Goal: Task Accomplishment & Management: Manage account settings

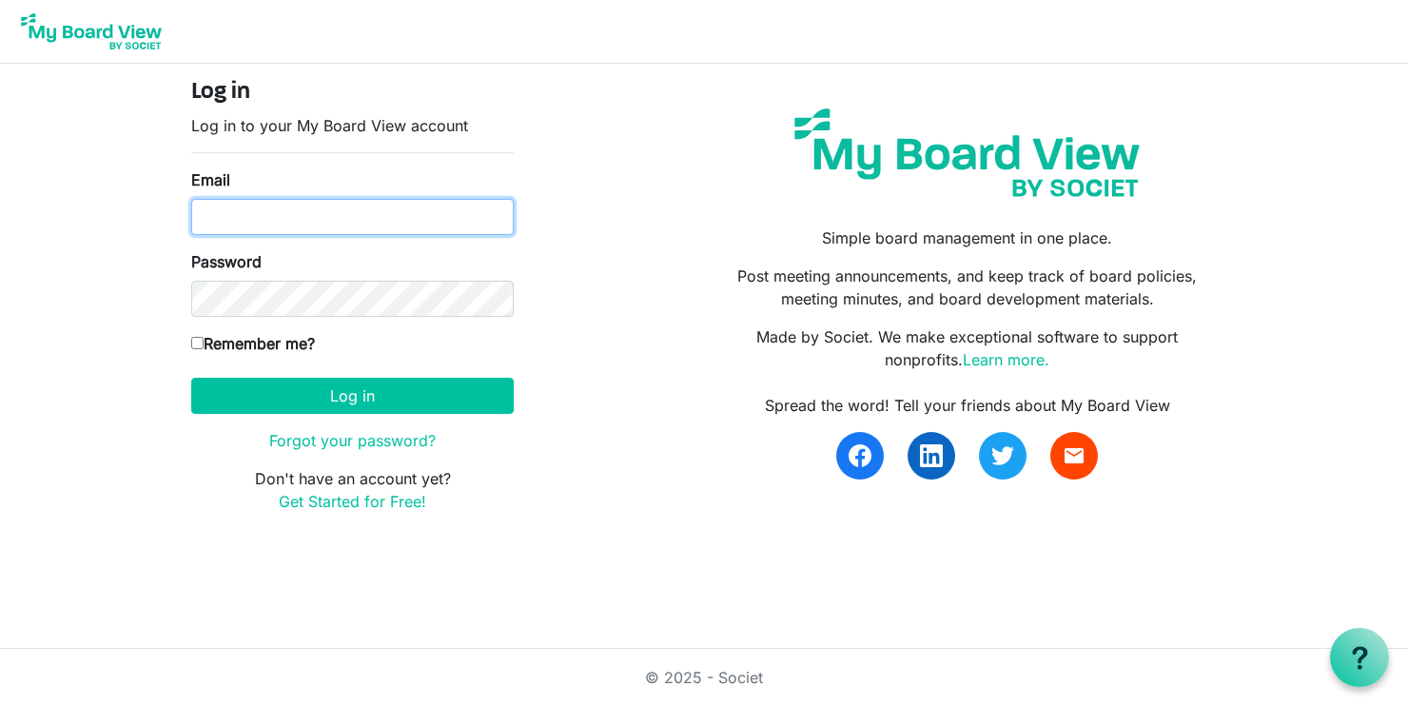
click at [372, 211] on input "Email" at bounding box center [352, 217] width 323 height 36
type input "[EMAIL_ADDRESS][DOMAIN_NAME]"
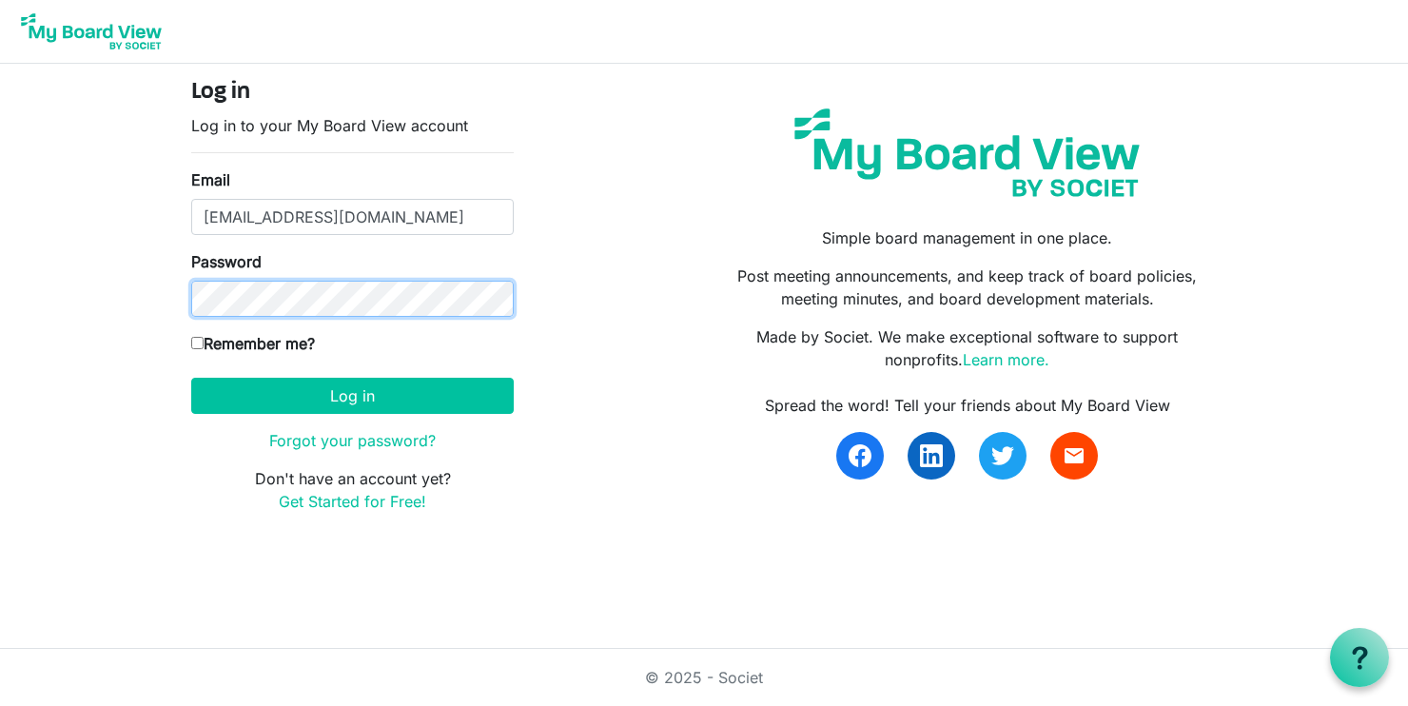
click at [191, 378] on button "Log in" at bounding box center [352, 396] width 323 height 36
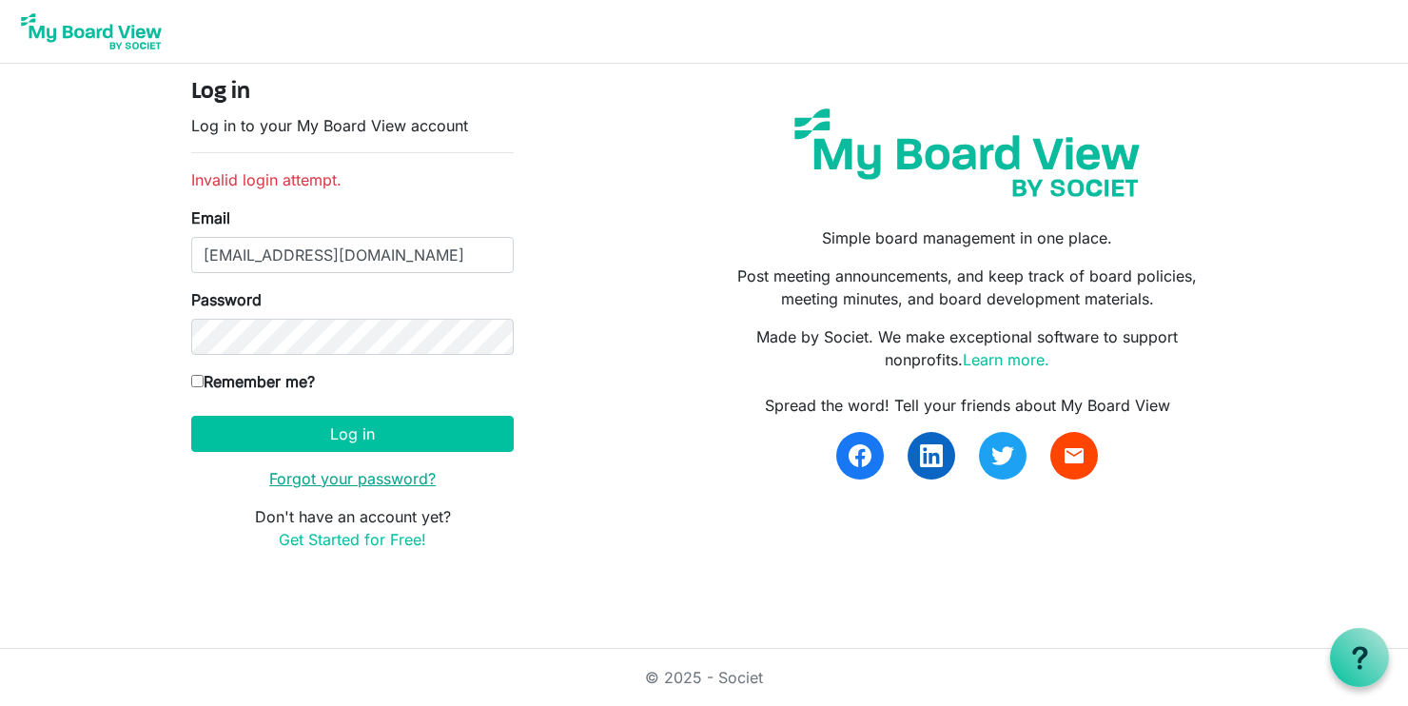
click at [401, 473] on link "Forgot your password?" at bounding box center [352, 478] width 167 height 19
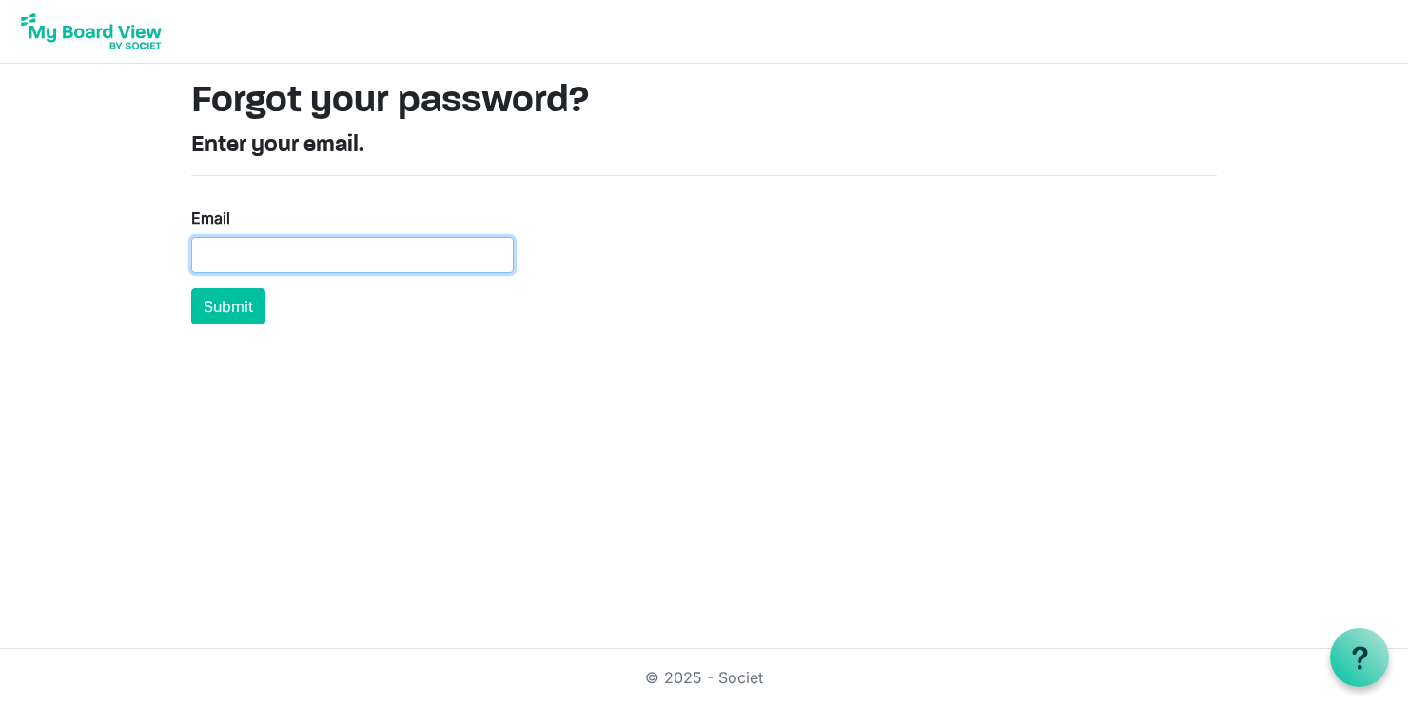
click at [457, 249] on input "Email" at bounding box center [352, 255] width 323 height 36
type input "[EMAIL_ADDRESS][DOMAIN_NAME]"
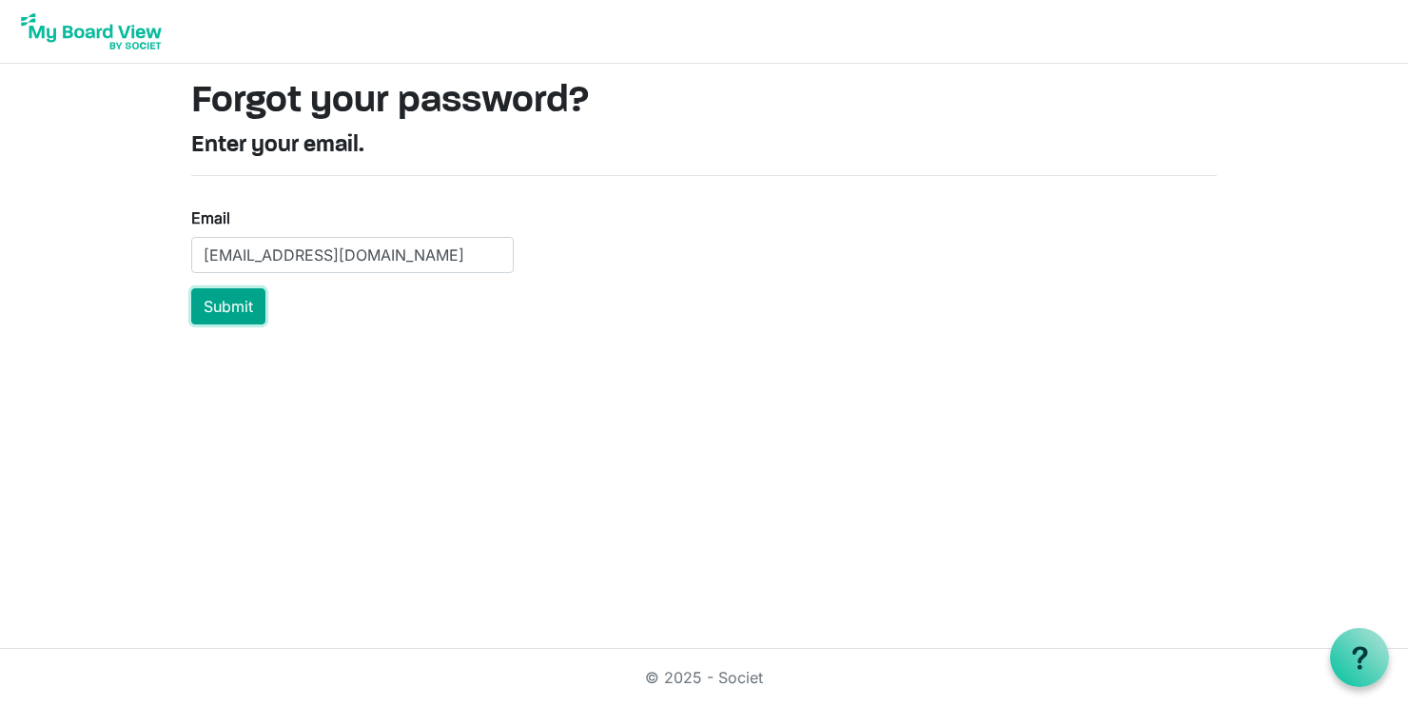
click at [247, 307] on button "Submit" at bounding box center [228, 306] width 74 height 36
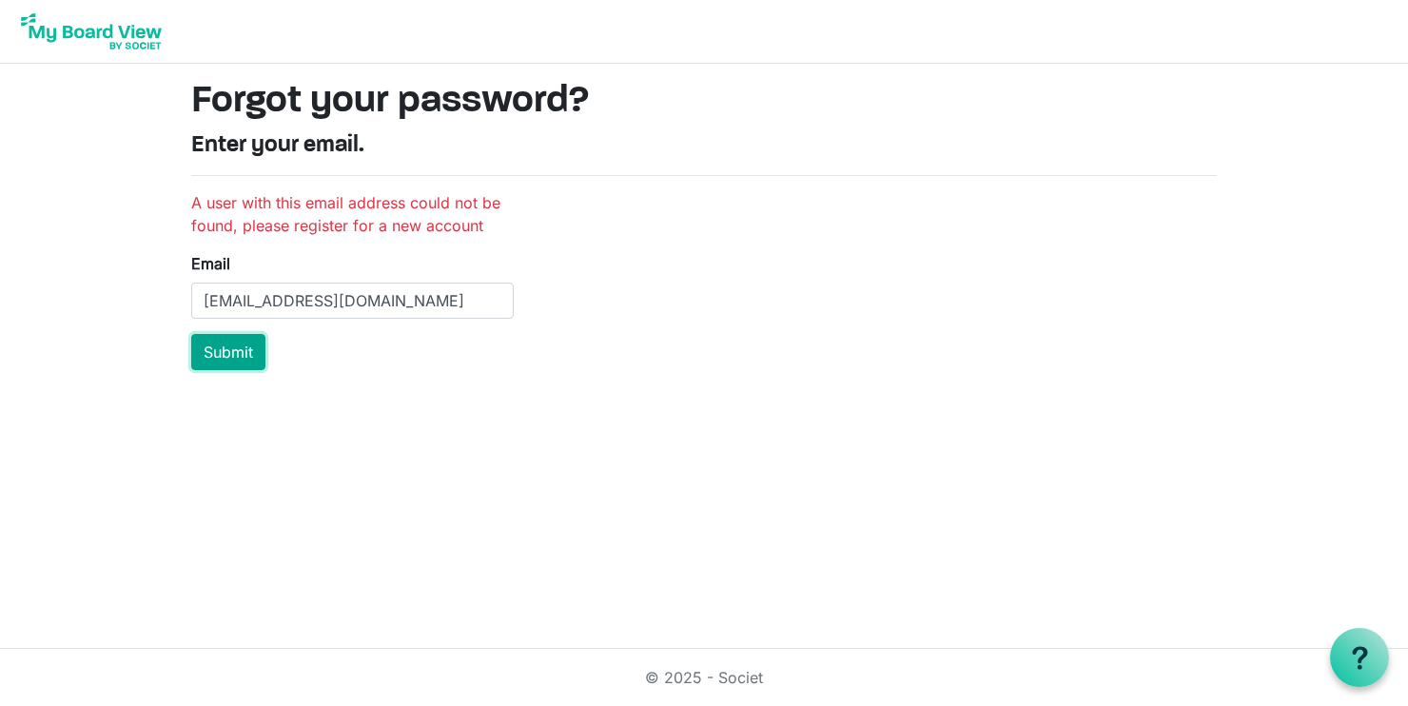
click at [241, 346] on button "Submit" at bounding box center [228, 352] width 74 height 36
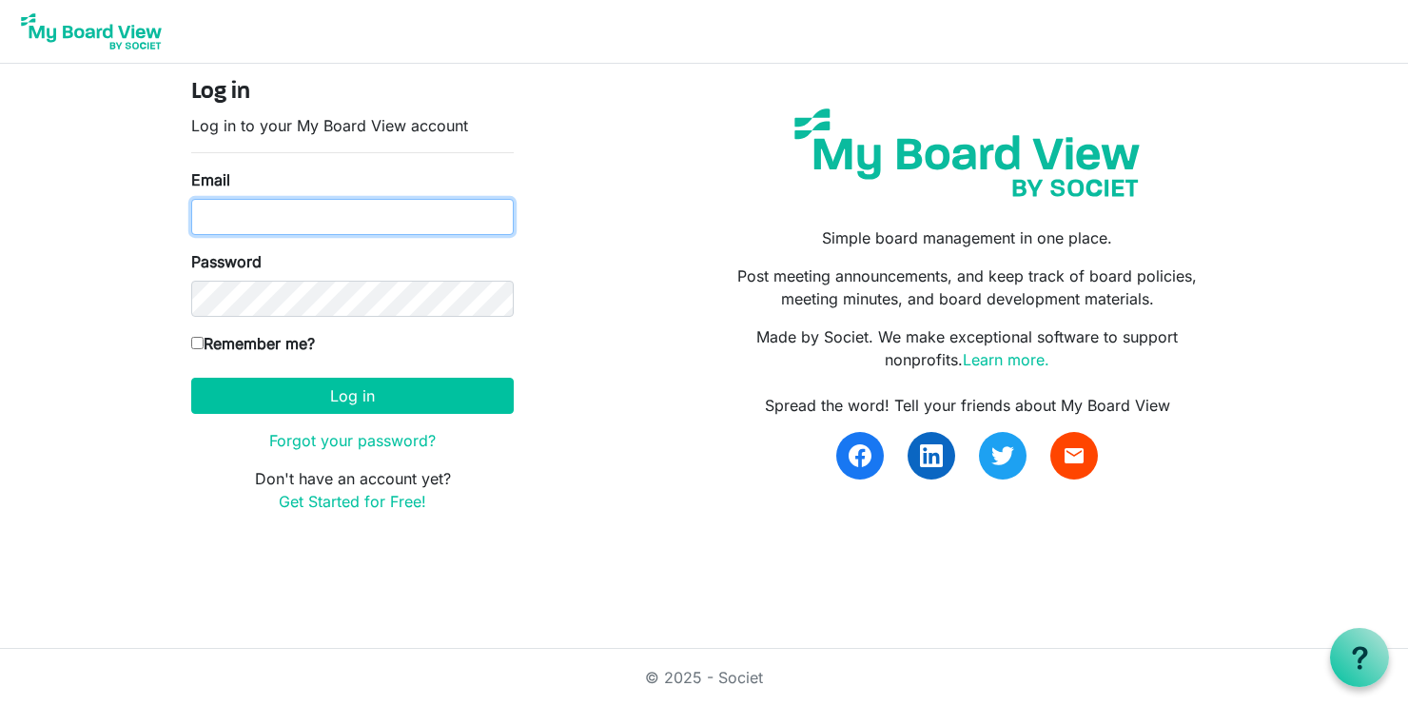
click at [396, 214] on input "Email" at bounding box center [352, 217] width 323 height 36
type input "operations@hollandsymphony.org"
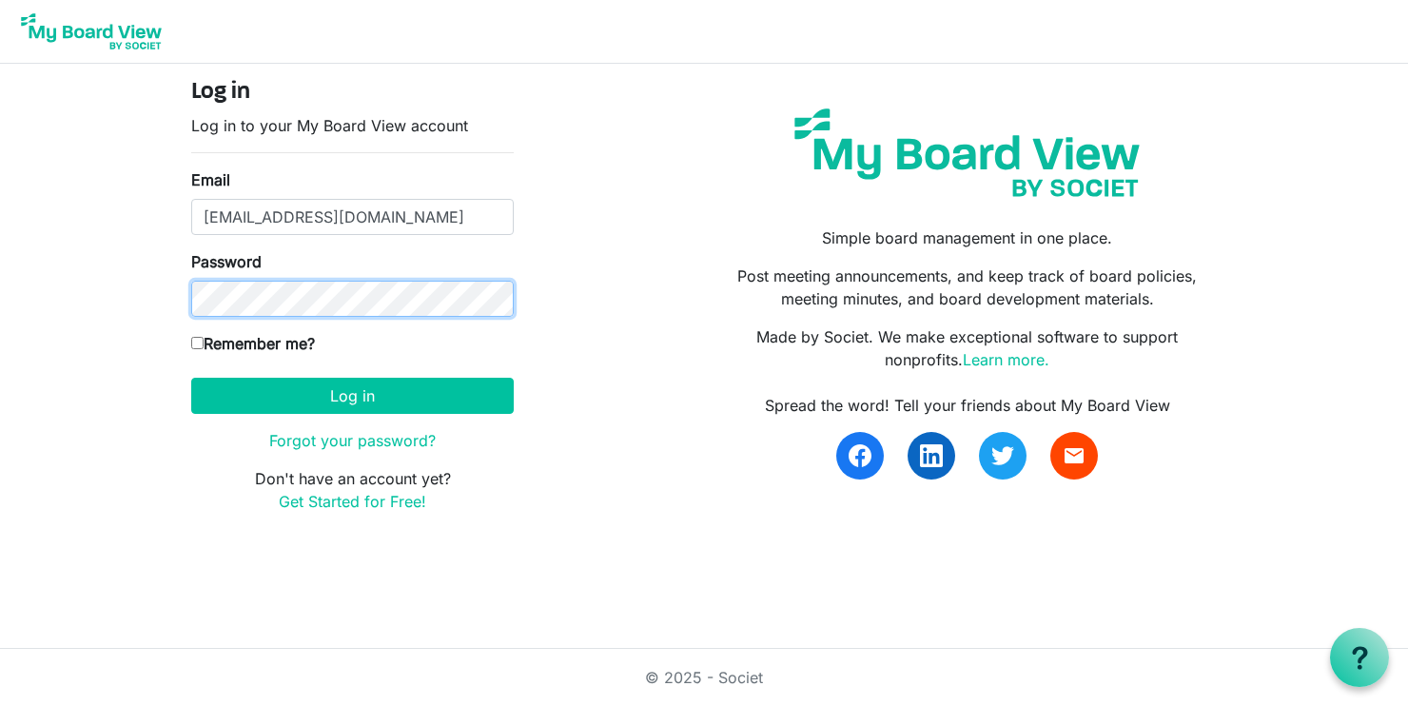
click at [191, 378] on button "Log in" at bounding box center [352, 396] width 323 height 36
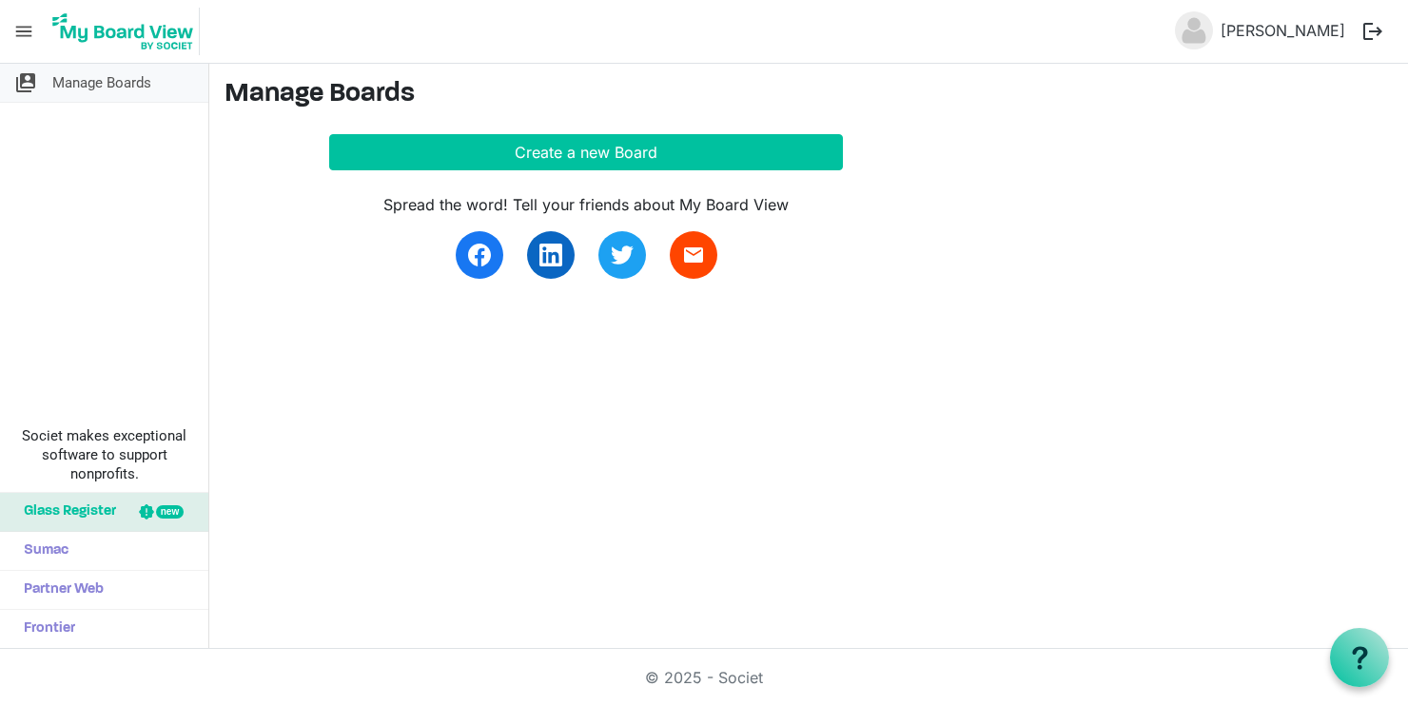
click at [120, 71] on span "Manage Boards" at bounding box center [101, 83] width 99 height 38
click at [1306, 44] on link "[PERSON_NAME]" at bounding box center [1283, 30] width 140 height 38
click at [1385, 30] on button "logout" at bounding box center [1373, 31] width 40 height 40
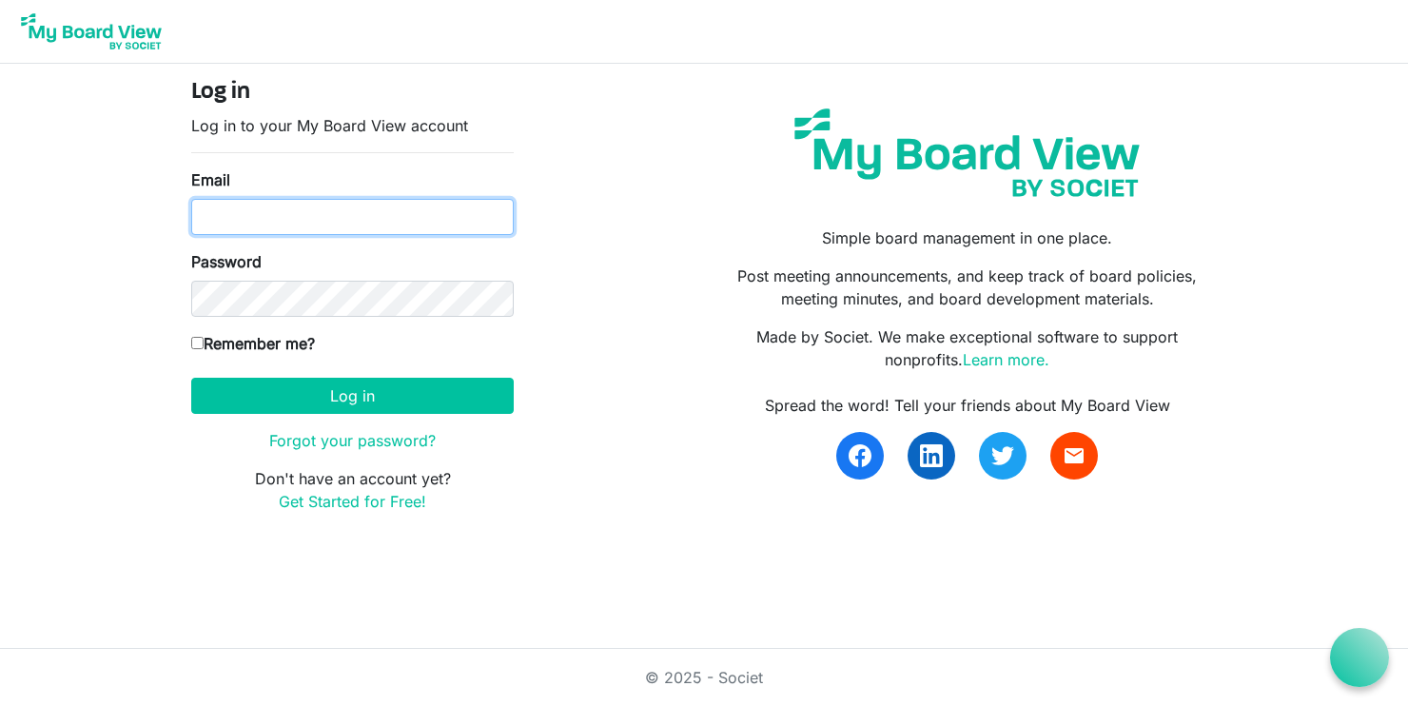
type input "[EMAIL_ADDRESS][DOMAIN_NAME]"
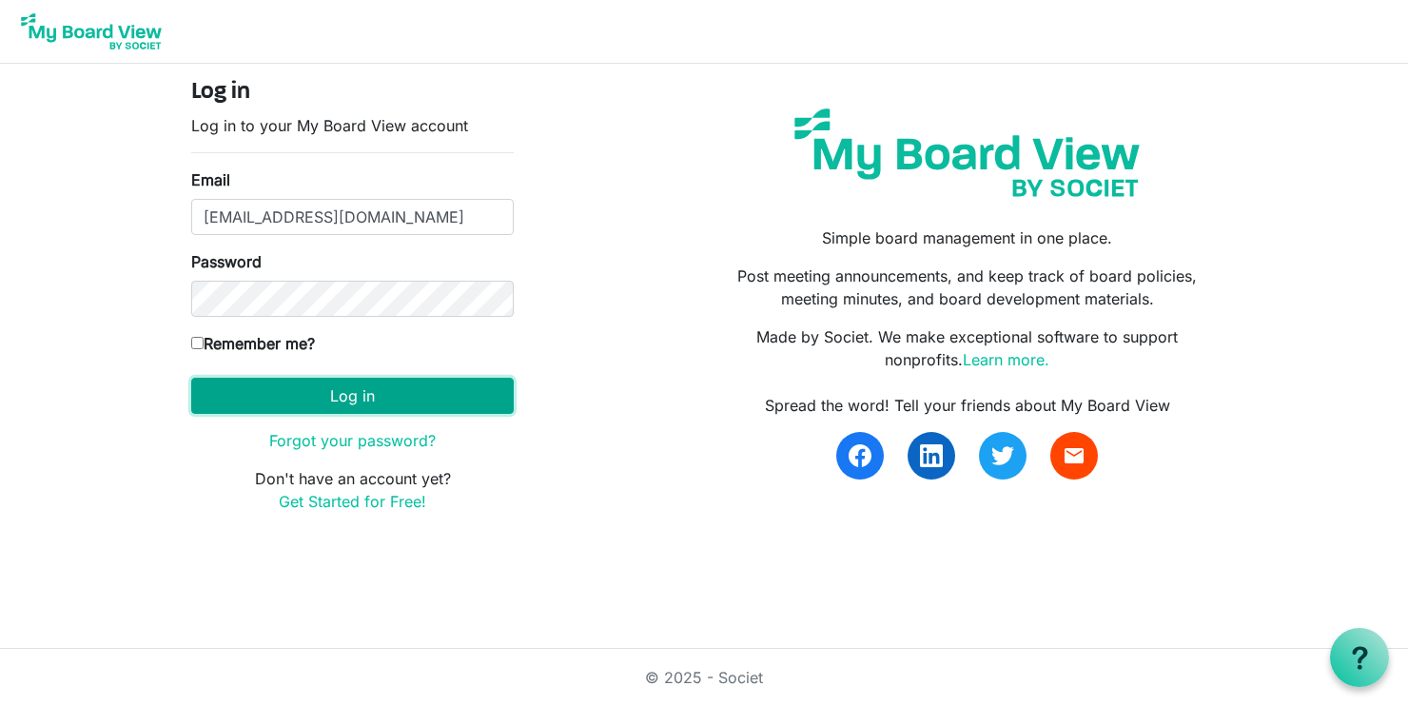
click at [431, 397] on button "Log in" at bounding box center [352, 396] width 323 height 36
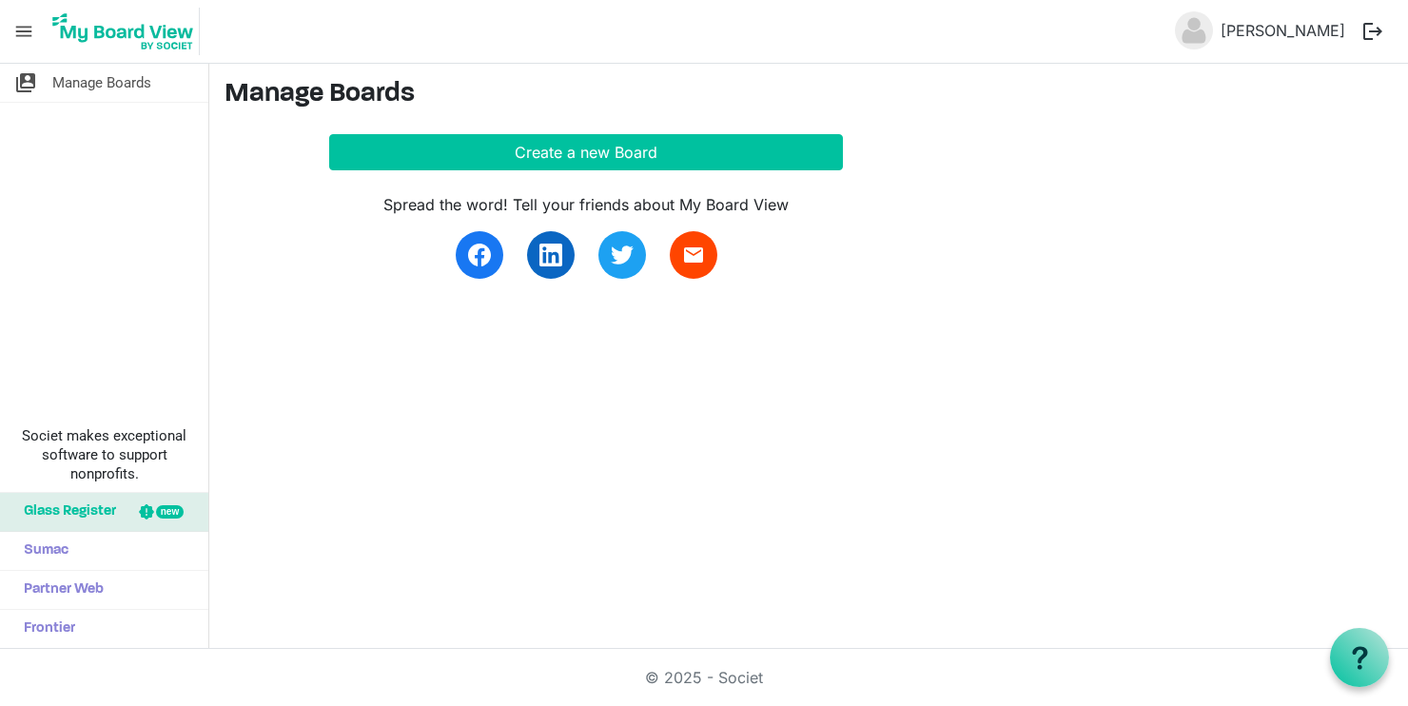
click at [1213, 33] on img at bounding box center [1194, 30] width 38 height 38
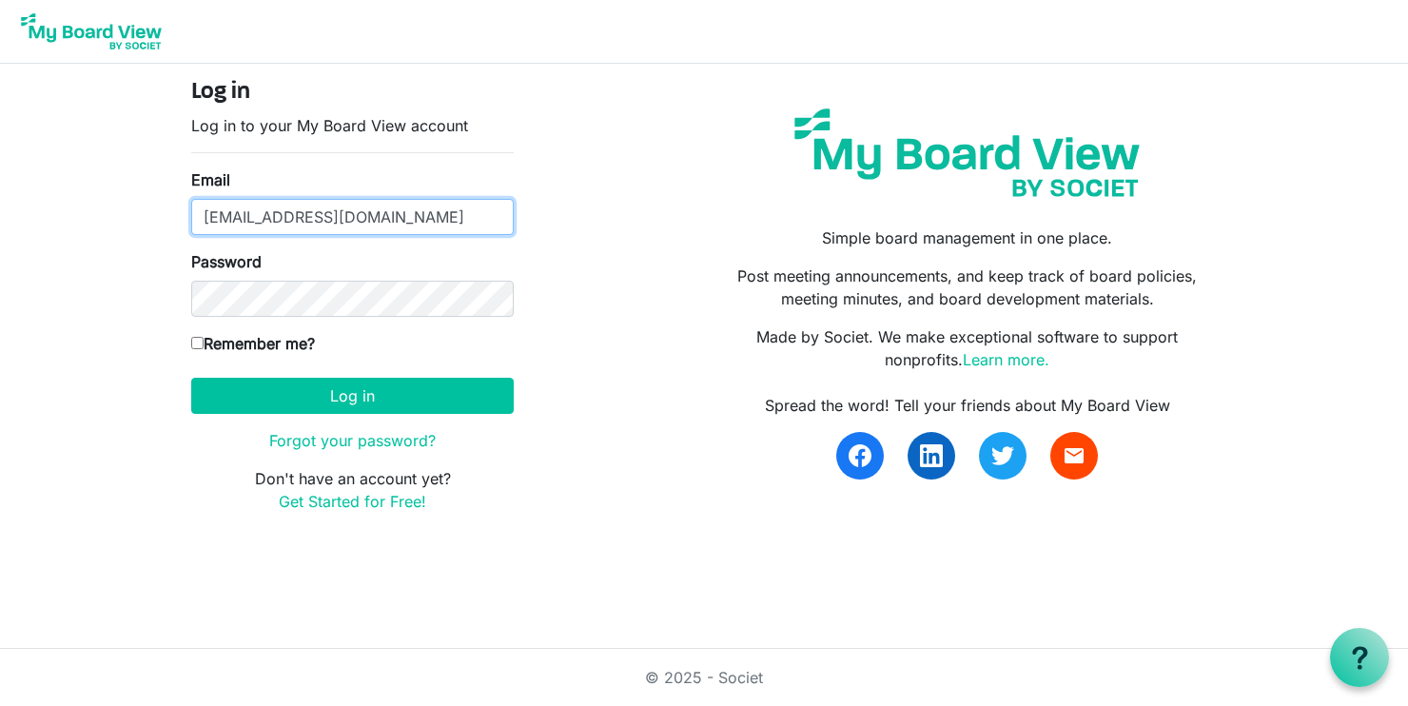
click at [494, 210] on input "[EMAIL_ADDRESS][DOMAIN_NAME]" at bounding box center [352, 217] width 323 height 36
type input "operations@hollandsy"
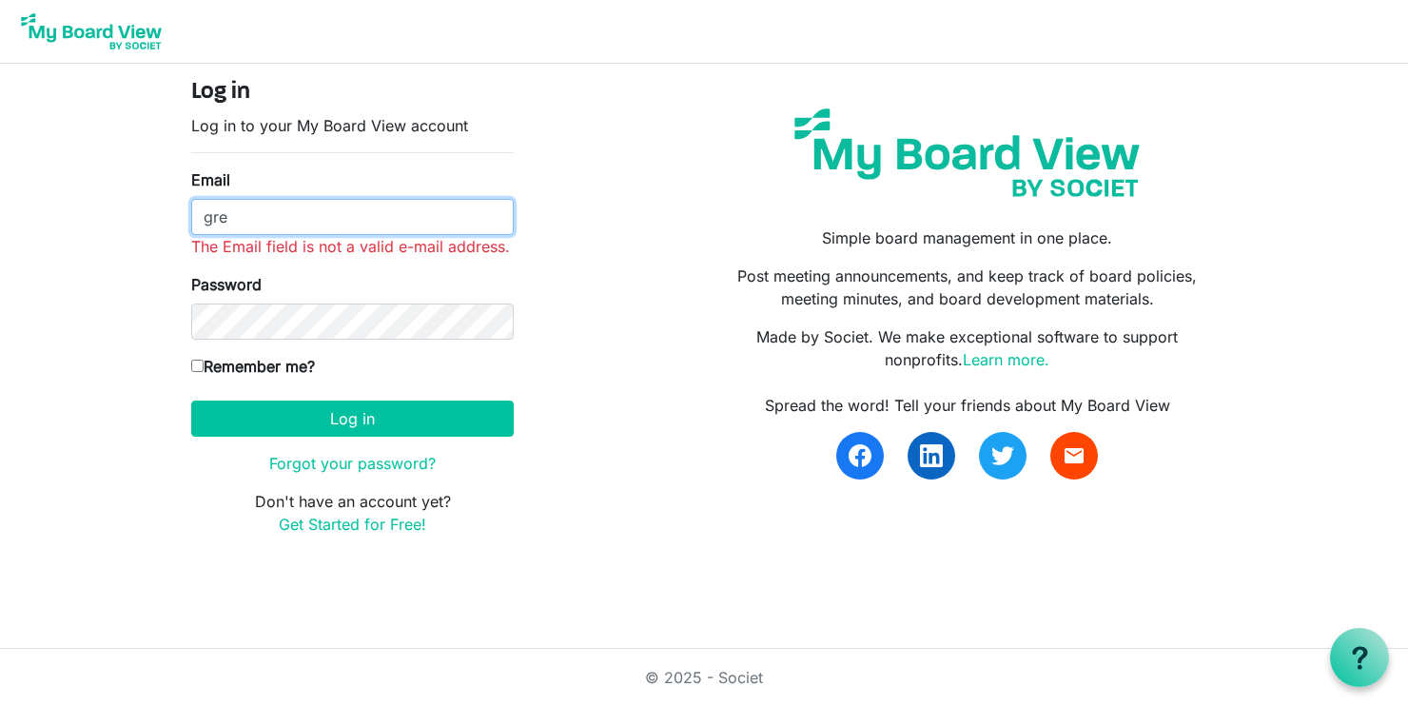
type input "gregoryearlbassett@gmail.com"
click at [191, 401] on button "Log in" at bounding box center [352, 419] width 323 height 36
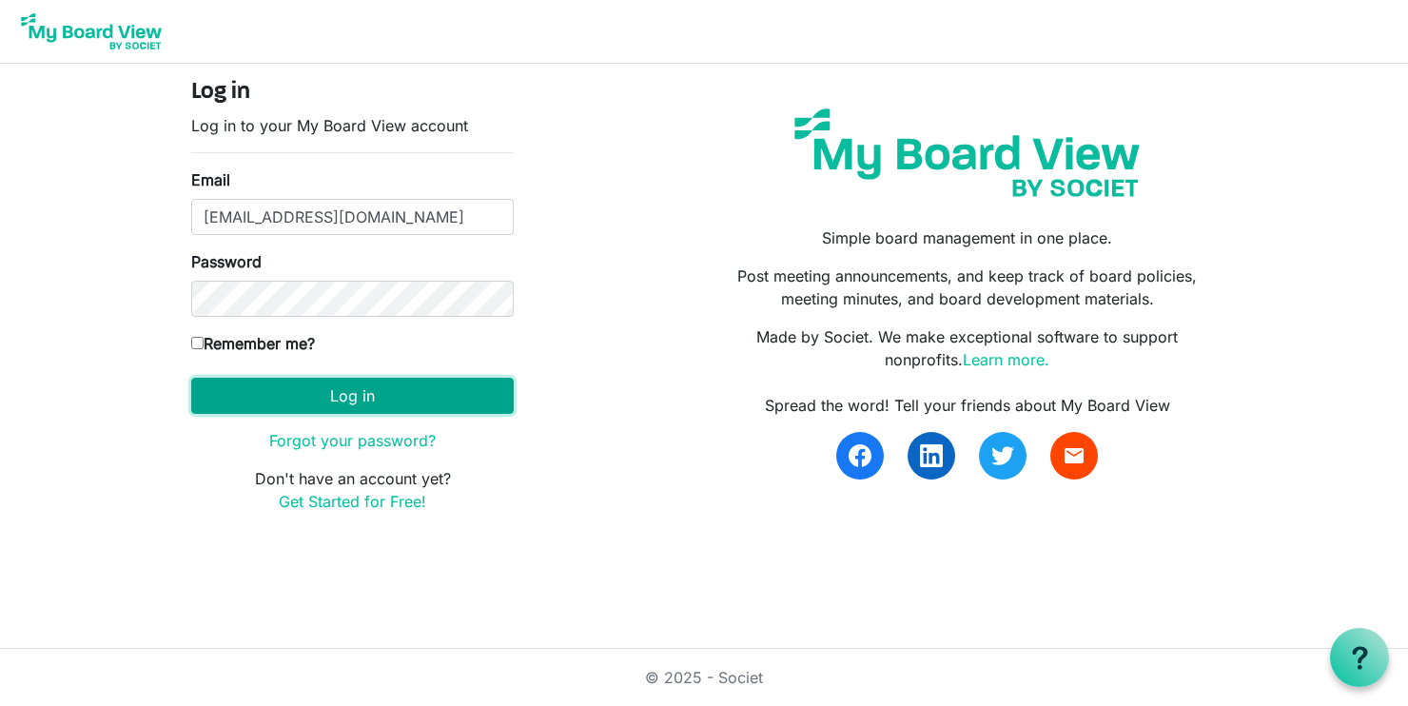
click at [420, 405] on button "Log in" at bounding box center [352, 396] width 323 height 36
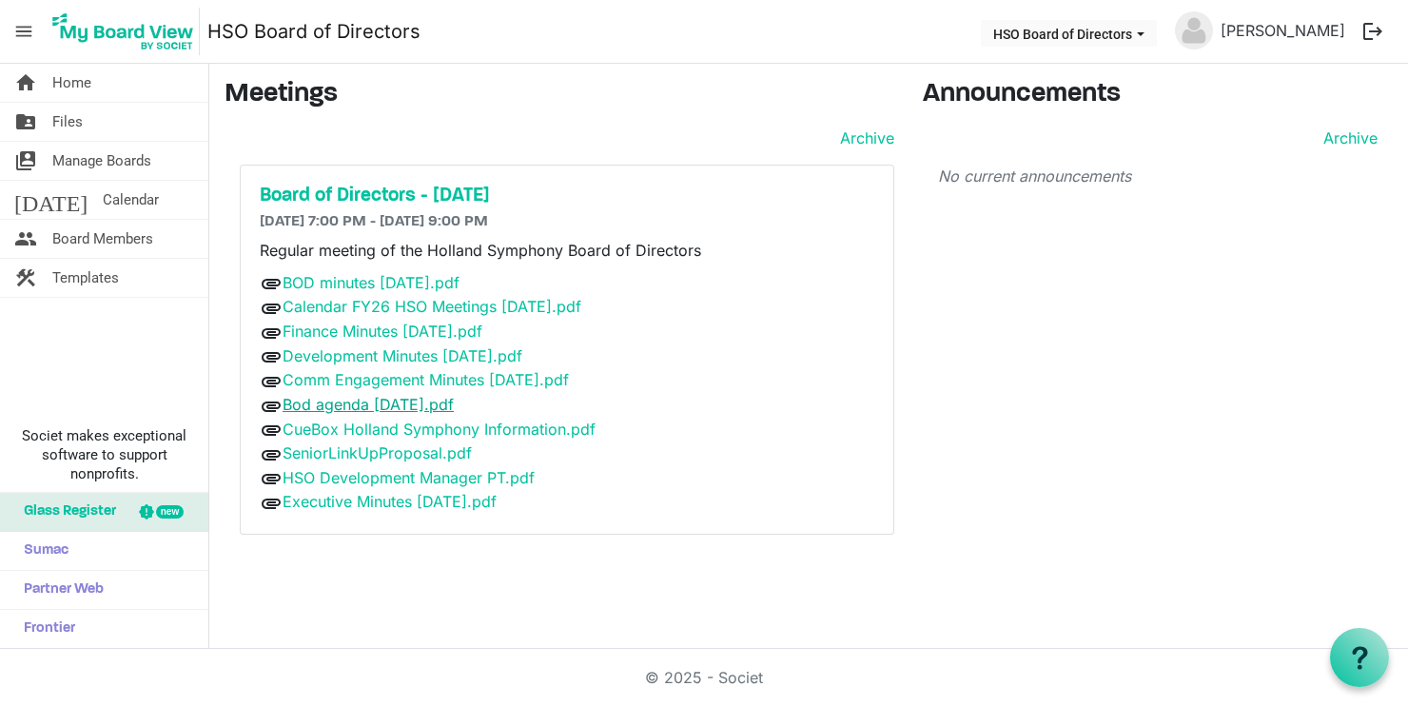
click at [454, 406] on link "Bod agenda 2025 September.pdf" at bounding box center [368, 404] width 171 height 19
